Goal: Task Accomplishment & Management: Complete application form

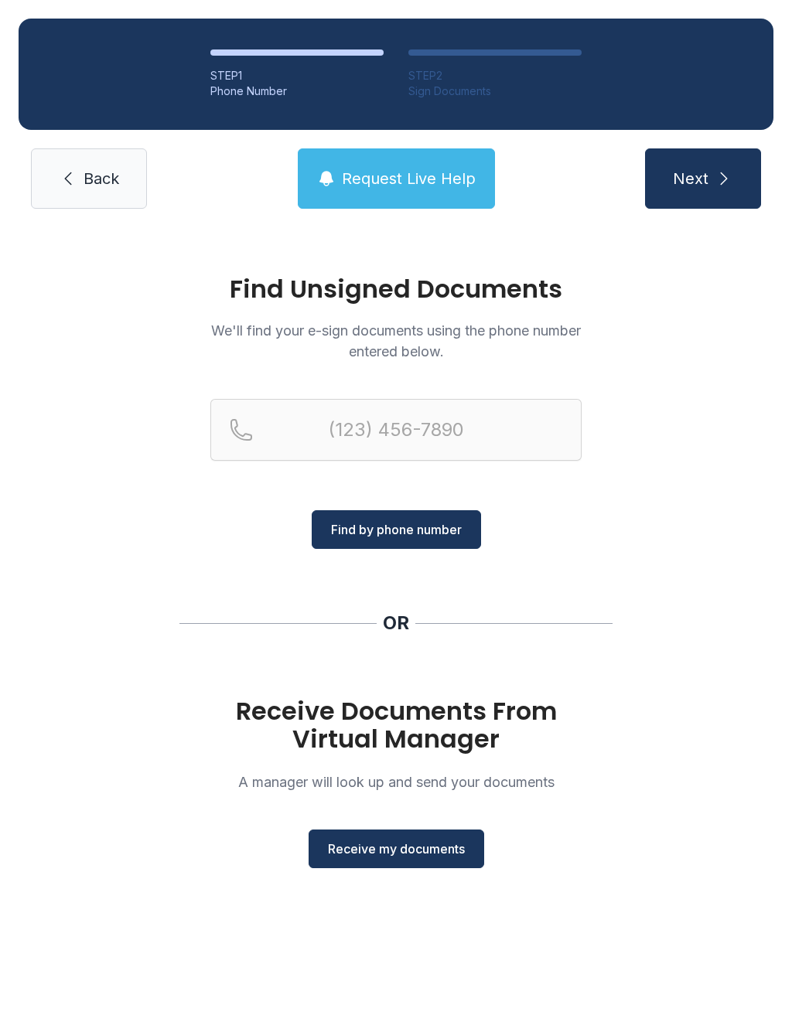
click at [391, 851] on span "Receive my documents" at bounding box center [396, 849] width 137 height 19
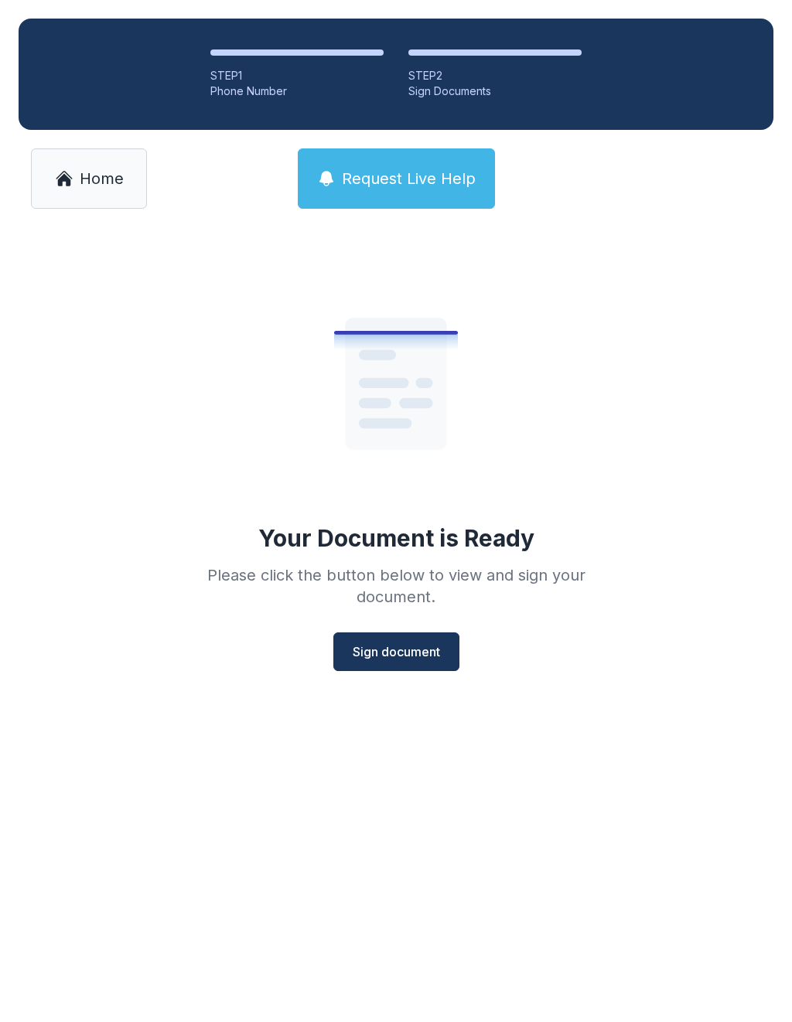
click at [410, 661] on button "Sign document" at bounding box center [396, 651] width 126 height 39
click at [96, 186] on span "Home" at bounding box center [102, 179] width 44 height 22
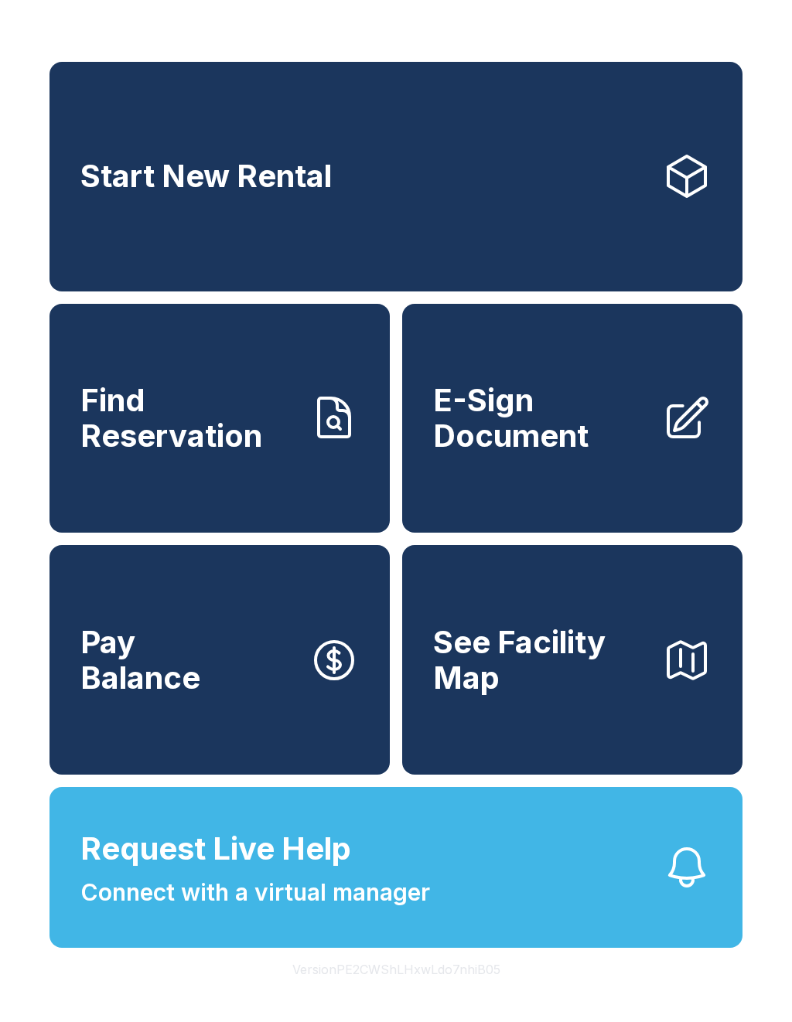
click at [541, 437] on span "E-Sign Document" at bounding box center [541, 418] width 216 height 70
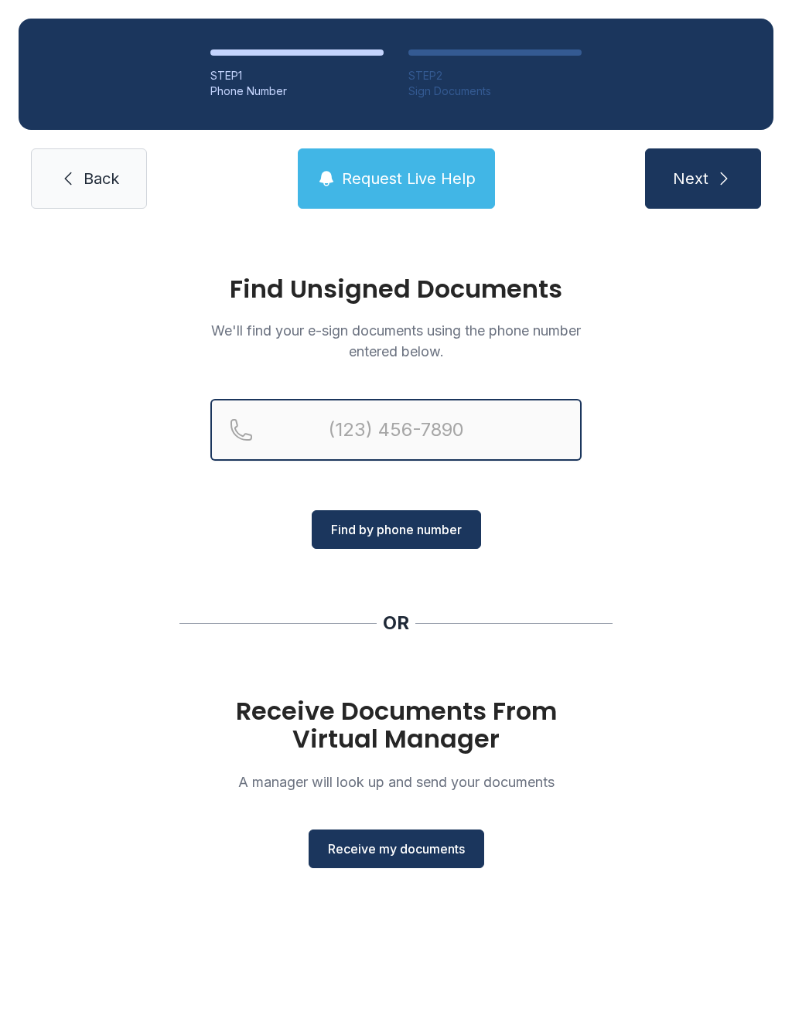
click at [510, 436] on input "Reservation phone number" at bounding box center [395, 430] width 371 height 62
type input "[PHONE_NUMBER]"
click at [702, 179] on button "Next" at bounding box center [703, 178] width 116 height 60
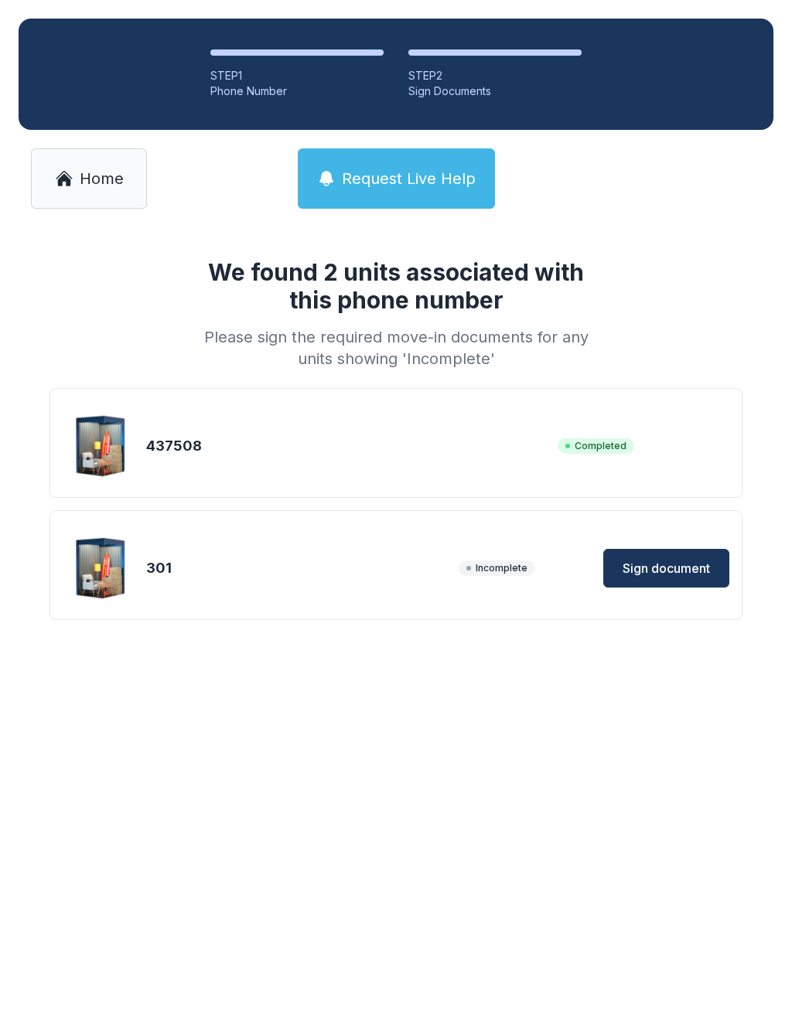
click at [687, 570] on span "Sign document" at bounding box center [665, 568] width 87 height 19
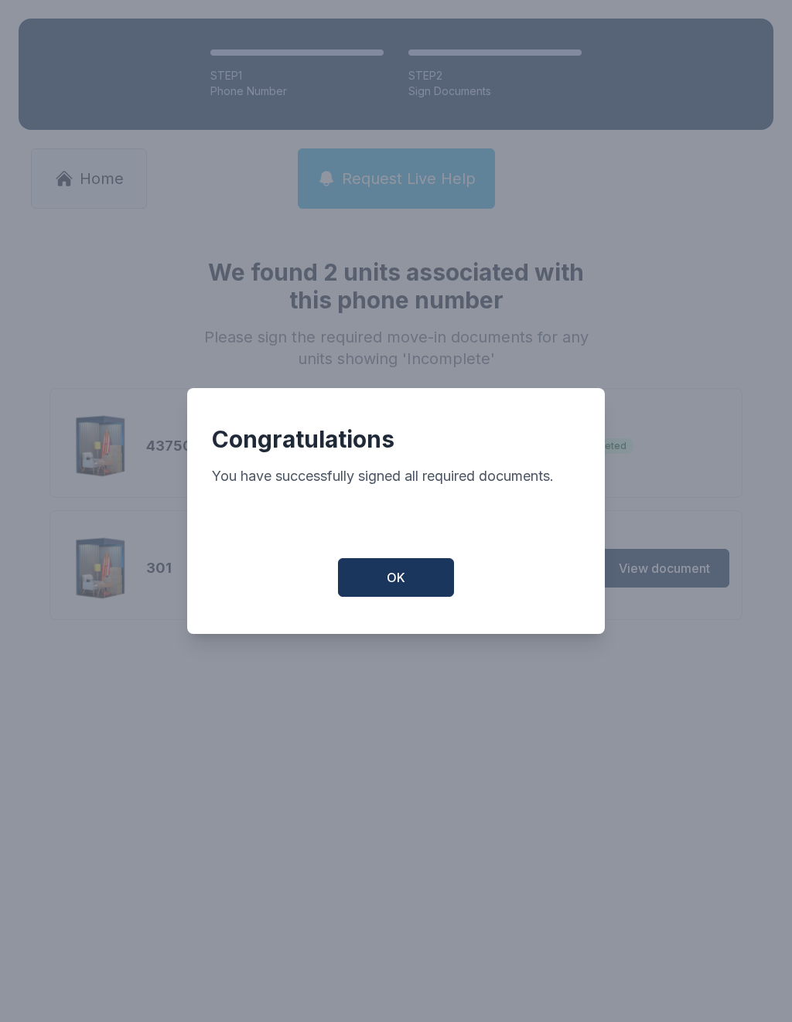
click at [403, 587] on span "OK" at bounding box center [396, 577] width 19 height 19
